Goal: Communication & Community: Answer question/provide support

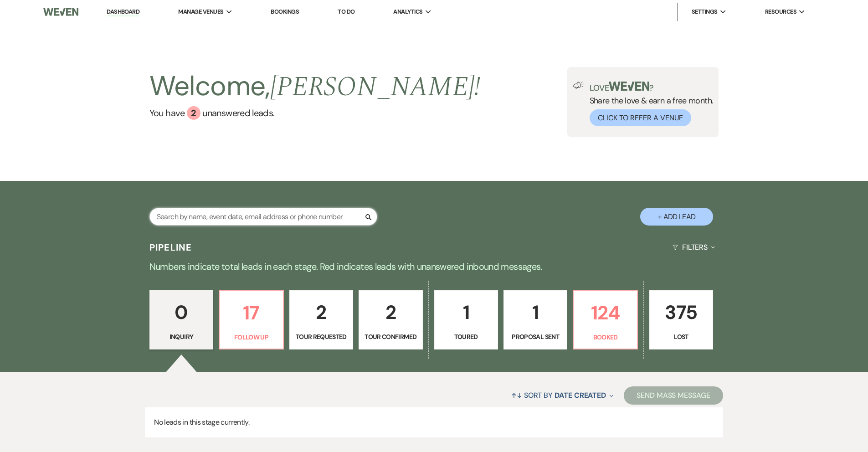
click at [278, 217] on input "text" at bounding box center [263, 217] width 228 height 18
type input "ben"
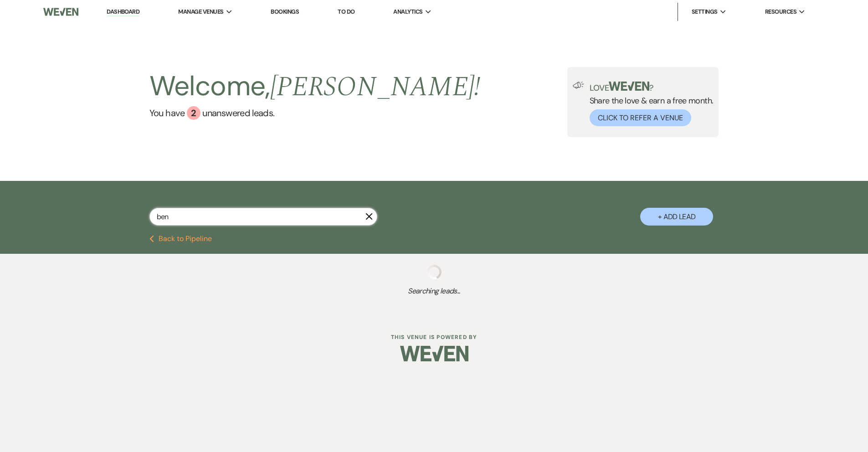
select select "9"
select select "8"
select select "5"
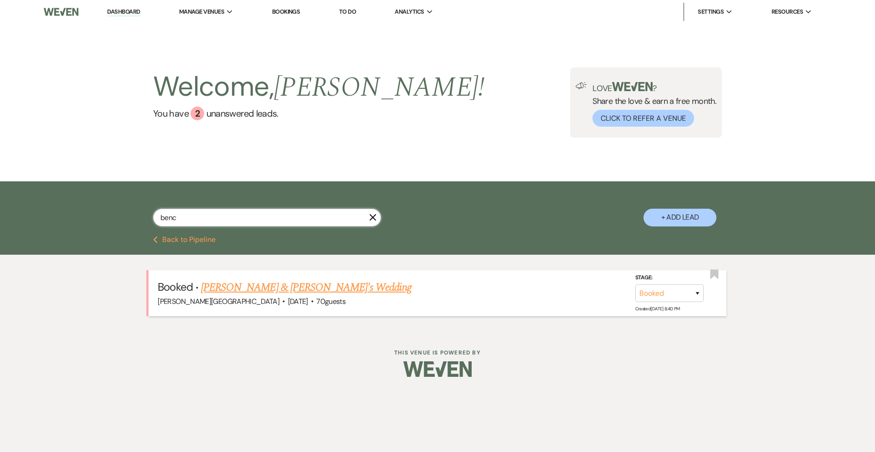
type input "benc"
click at [309, 287] on link "[PERSON_NAME] & [PERSON_NAME]'s Wedding" at bounding box center [306, 287] width 211 height 16
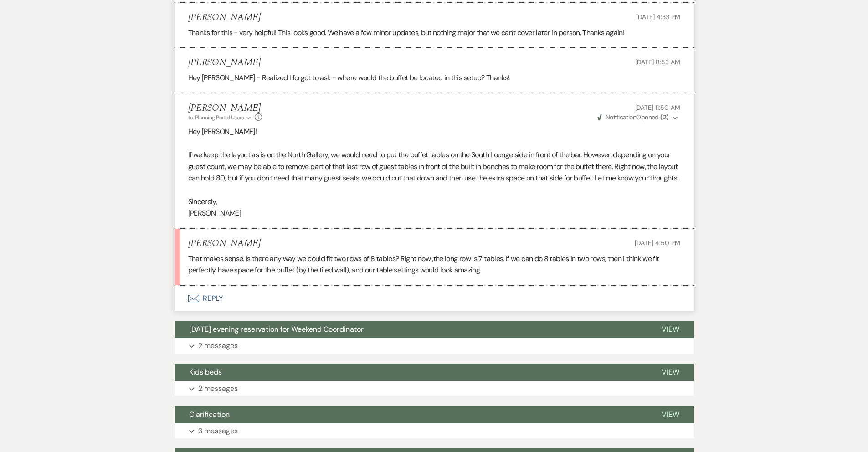
scroll to position [1184, 0]
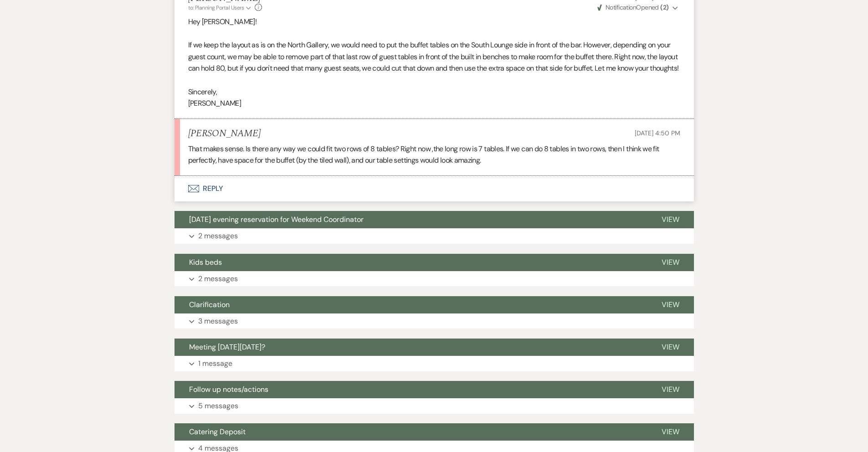
click at [212, 201] on button "Envelope Reply" at bounding box center [435, 189] width 520 height 26
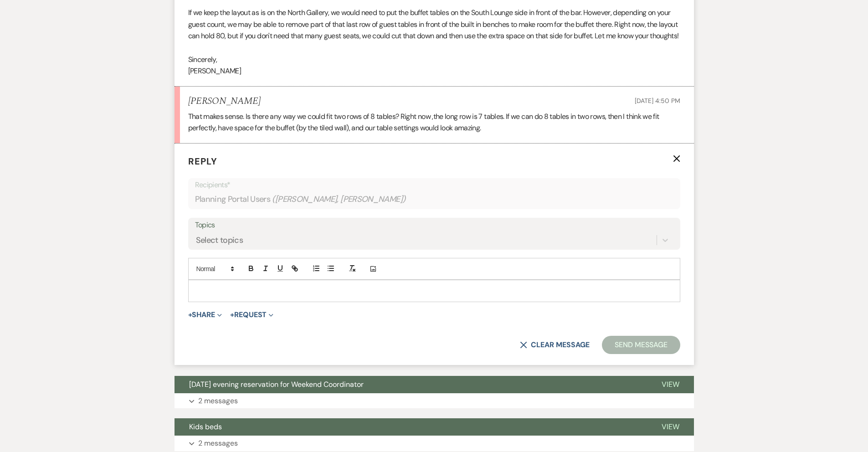
scroll to position [1251, 0]
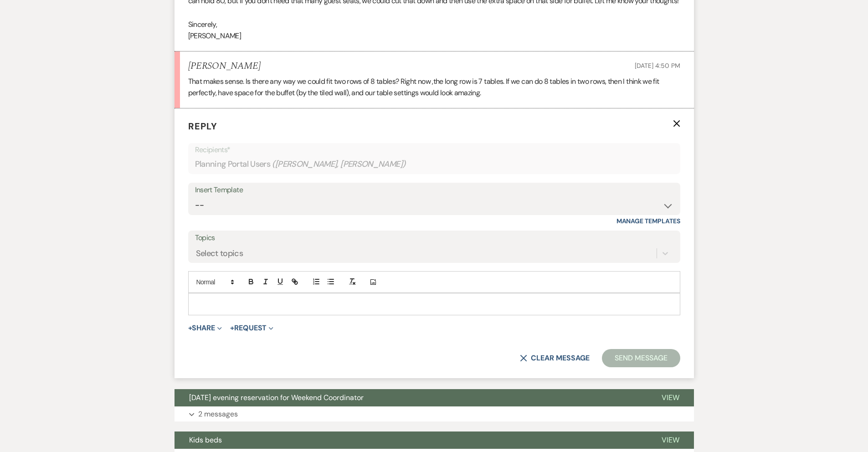
click at [234, 309] on p at bounding box center [435, 304] width 478 height 10
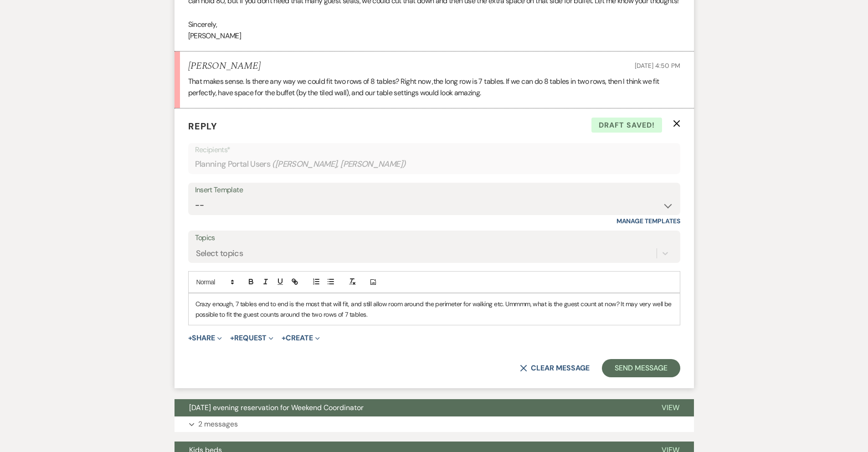
click at [534, 319] on p "Crazy enough, 7 tables end to end is the most that will fit, and still allow ro…" at bounding box center [435, 309] width 478 height 21
click at [363, 319] on p "Crazy enough, 7 tables end to end is the most that will fit, and still allow ro…" at bounding box center [435, 309] width 478 height 21
click at [621, 377] on button "Send Message" at bounding box center [641, 368] width 78 height 18
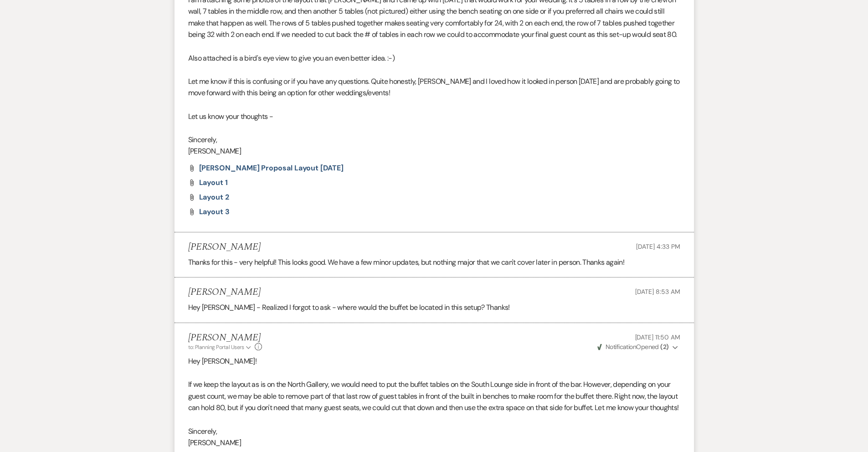
scroll to position [1057, 0]
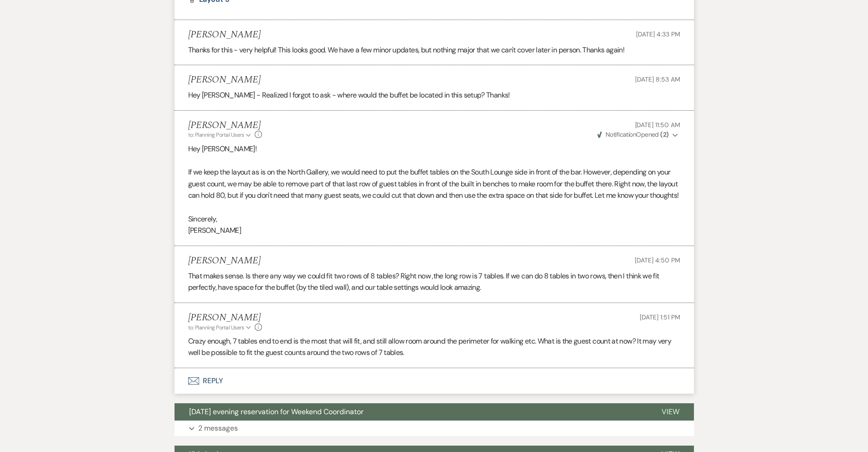
click at [215, 394] on button "Envelope Reply" at bounding box center [435, 381] width 520 height 26
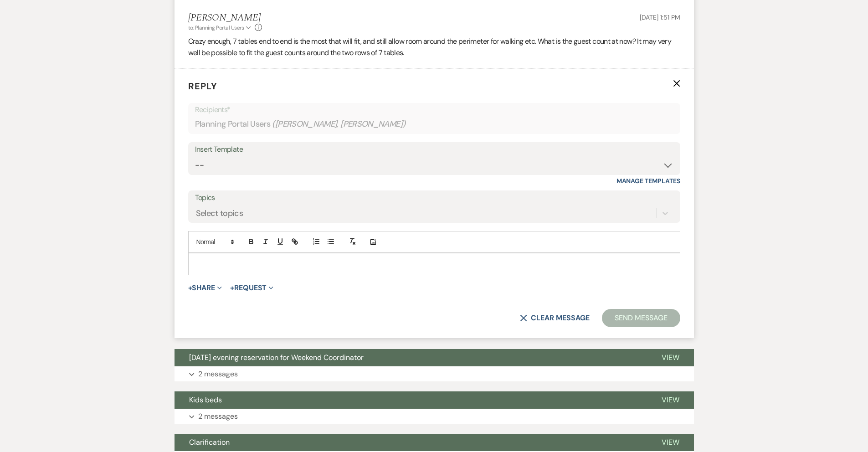
scroll to position [1357, 0]
click at [216, 268] on p at bounding box center [435, 263] width 478 height 10
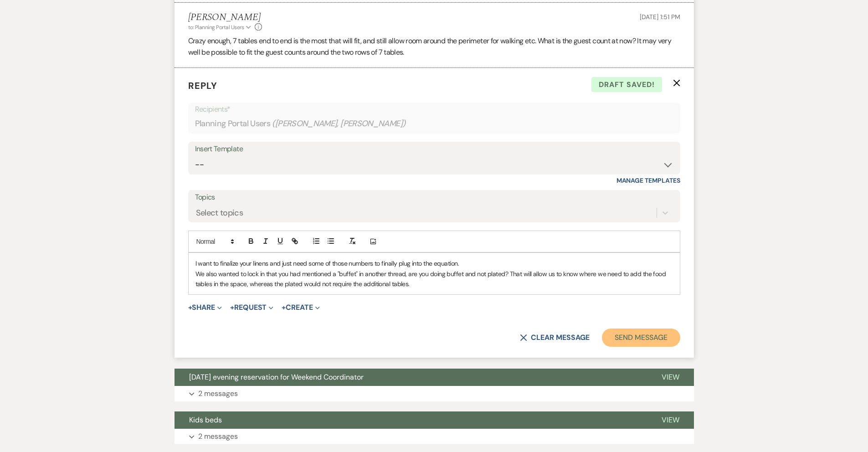
click at [651, 347] on button "Send Message" at bounding box center [641, 338] width 78 height 18
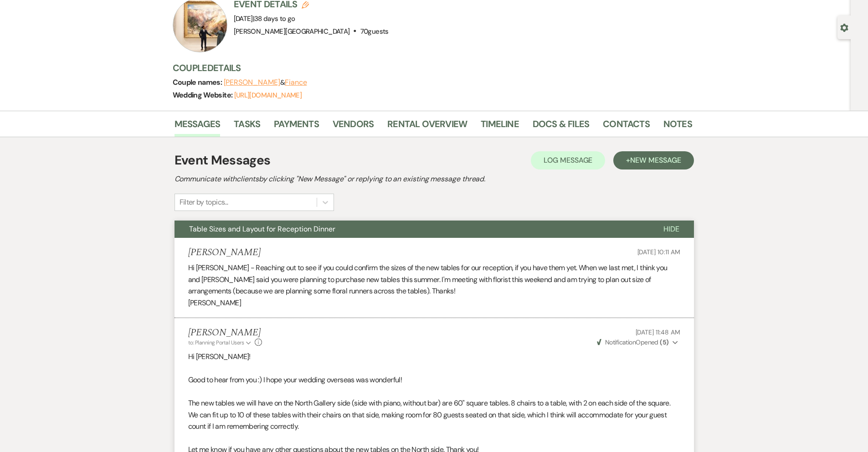
scroll to position [0, 0]
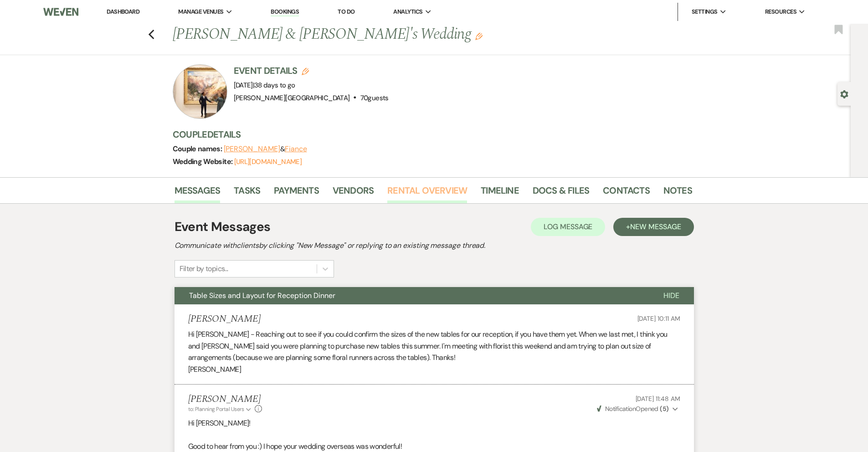
click at [450, 187] on link "Rental Overview" at bounding box center [427, 193] width 80 height 20
